Goal: Check status: Check status

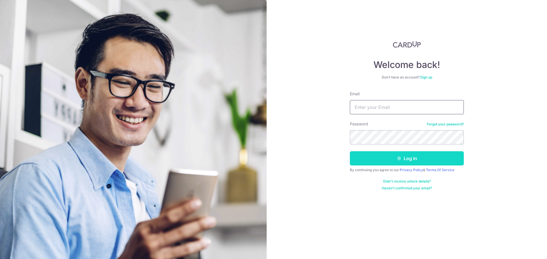
type input "[EMAIL_ADDRESS][DOMAIN_NAME]"
click at [392, 159] on button "Log in" at bounding box center [407, 159] width 114 height 14
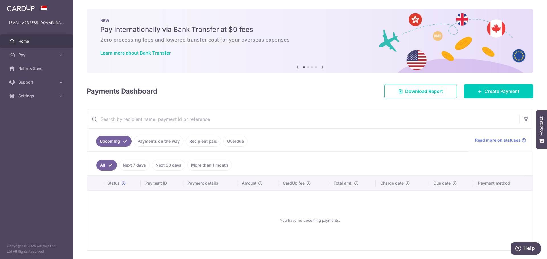
click at [172, 140] on link "Payments on the way" at bounding box center [159, 141] width 50 height 11
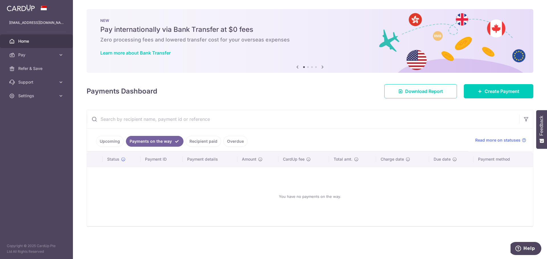
click at [202, 141] on link "Recipient paid" at bounding box center [203, 141] width 35 height 11
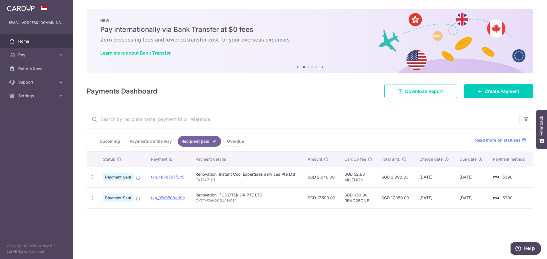
click at [114, 141] on link "Upcoming" at bounding box center [110, 141] width 28 height 11
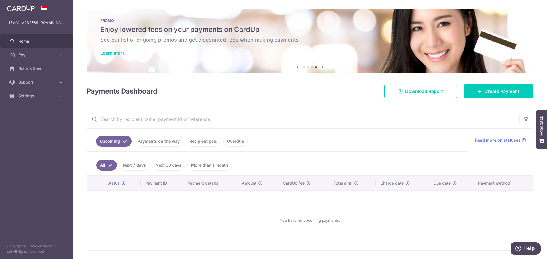
click at [174, 233] on div "You have no upcoming payments." at bounding box center [310, 221] width 432 height 50
